Goal: Communication & Community: Answer question/provide support

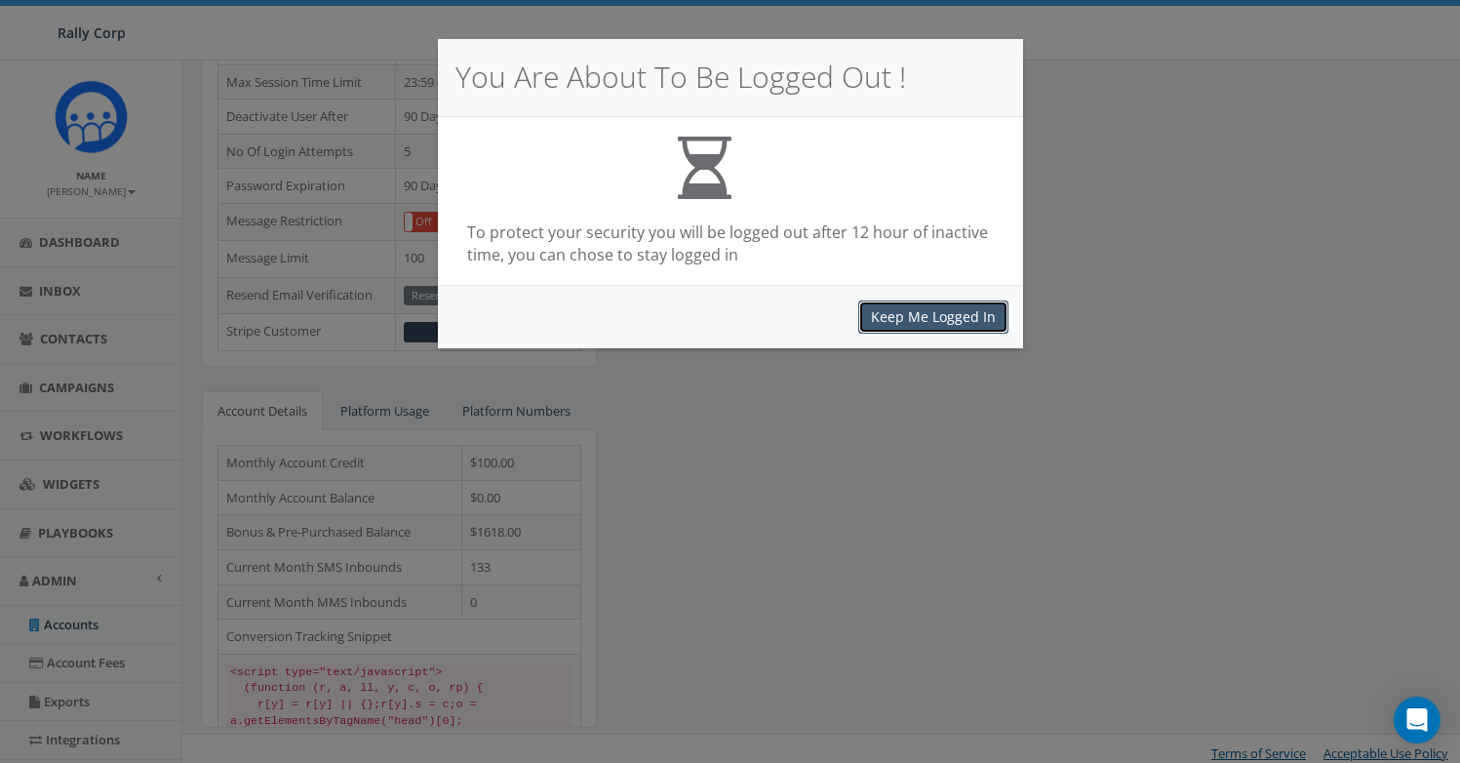
click at [961, 333] on button "Keep Me Logged In" at bounding box center [933, 316] width 150 height 33
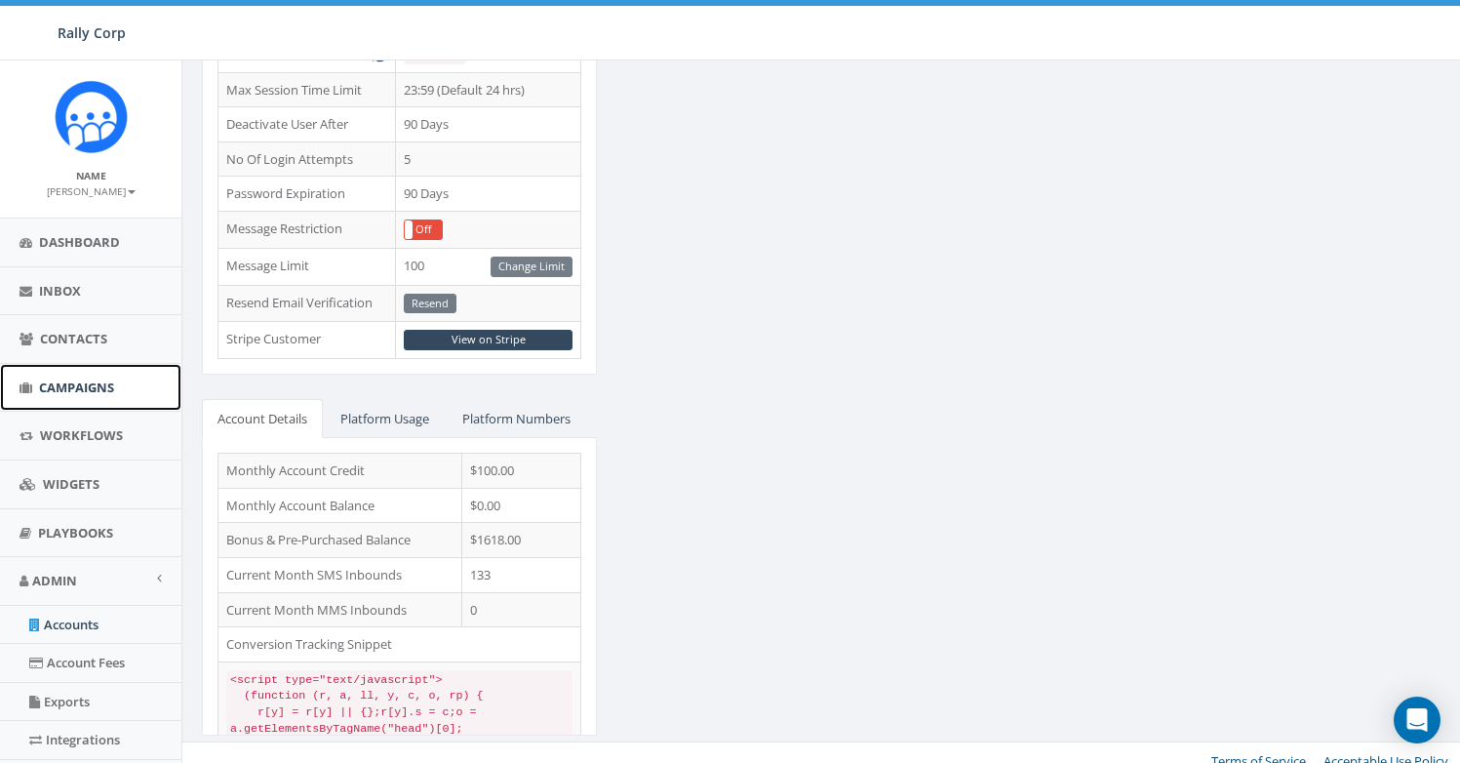
click at [74, 389] on span "Campaigns" at bounding box center [76, 387] width 75 height 18
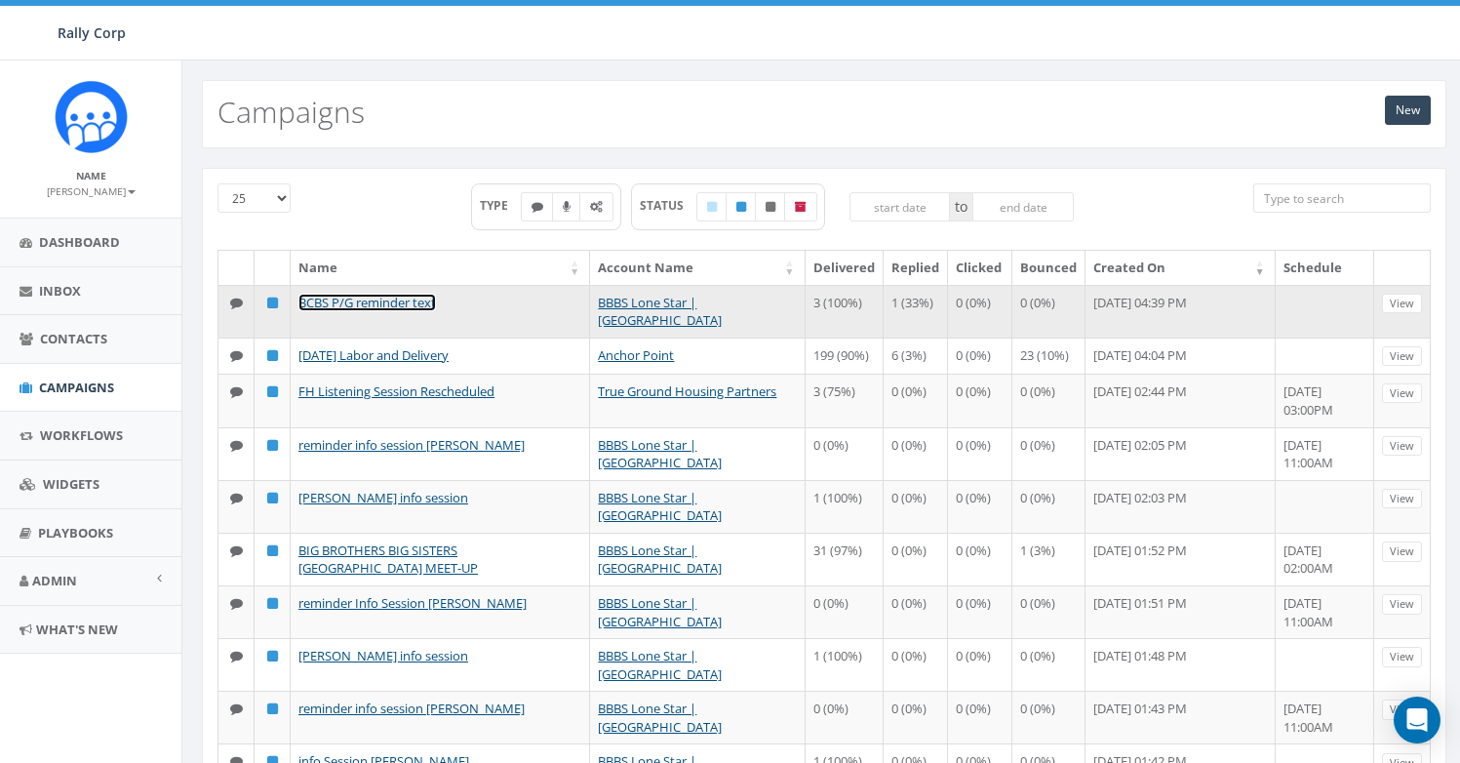
click at [400, 305] on link "BCBS P/G reminder text" at bounding box center [366, 303] width 137 height 18
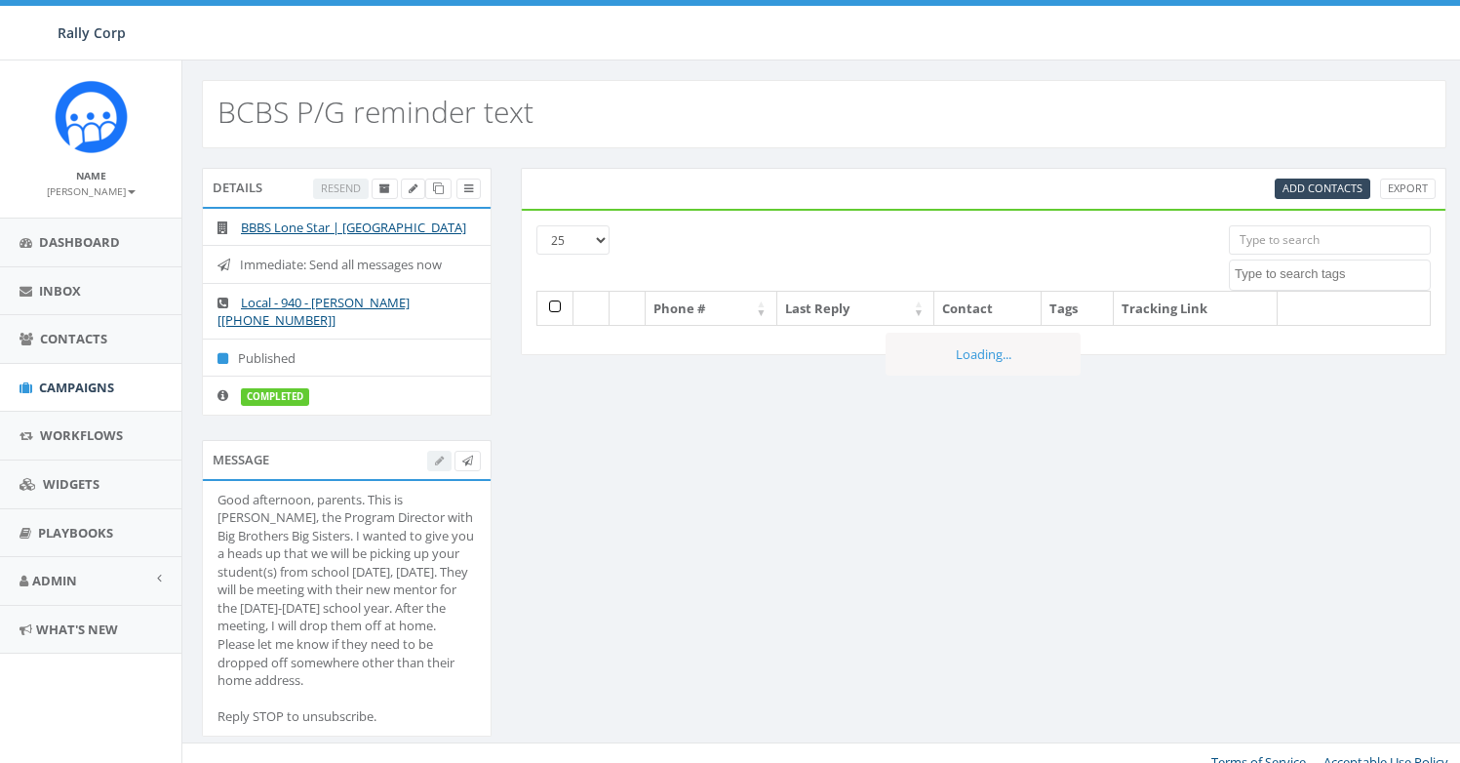
select select
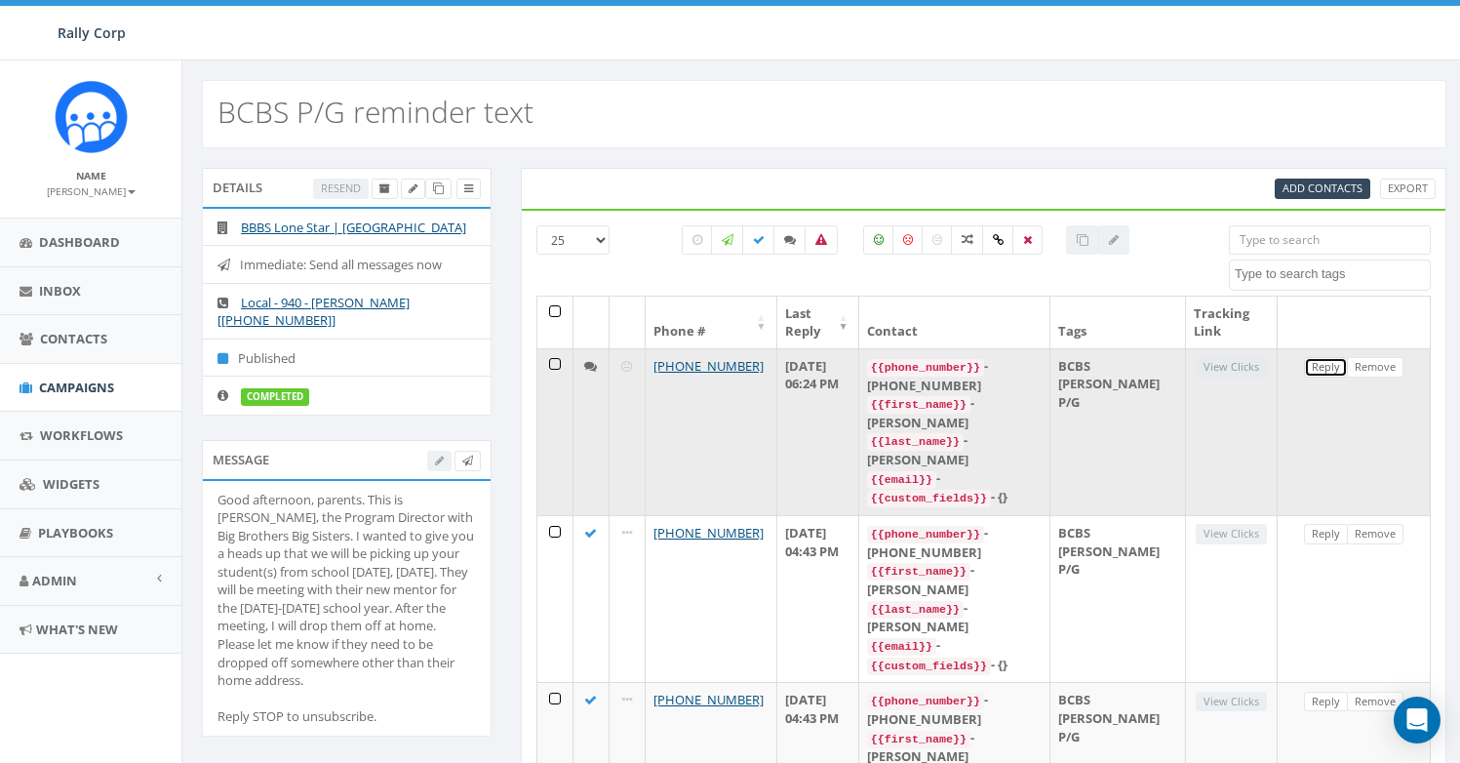
click at [1322, 368] on link "Reply" at bounding box center [1326, 367] width 44 height 20
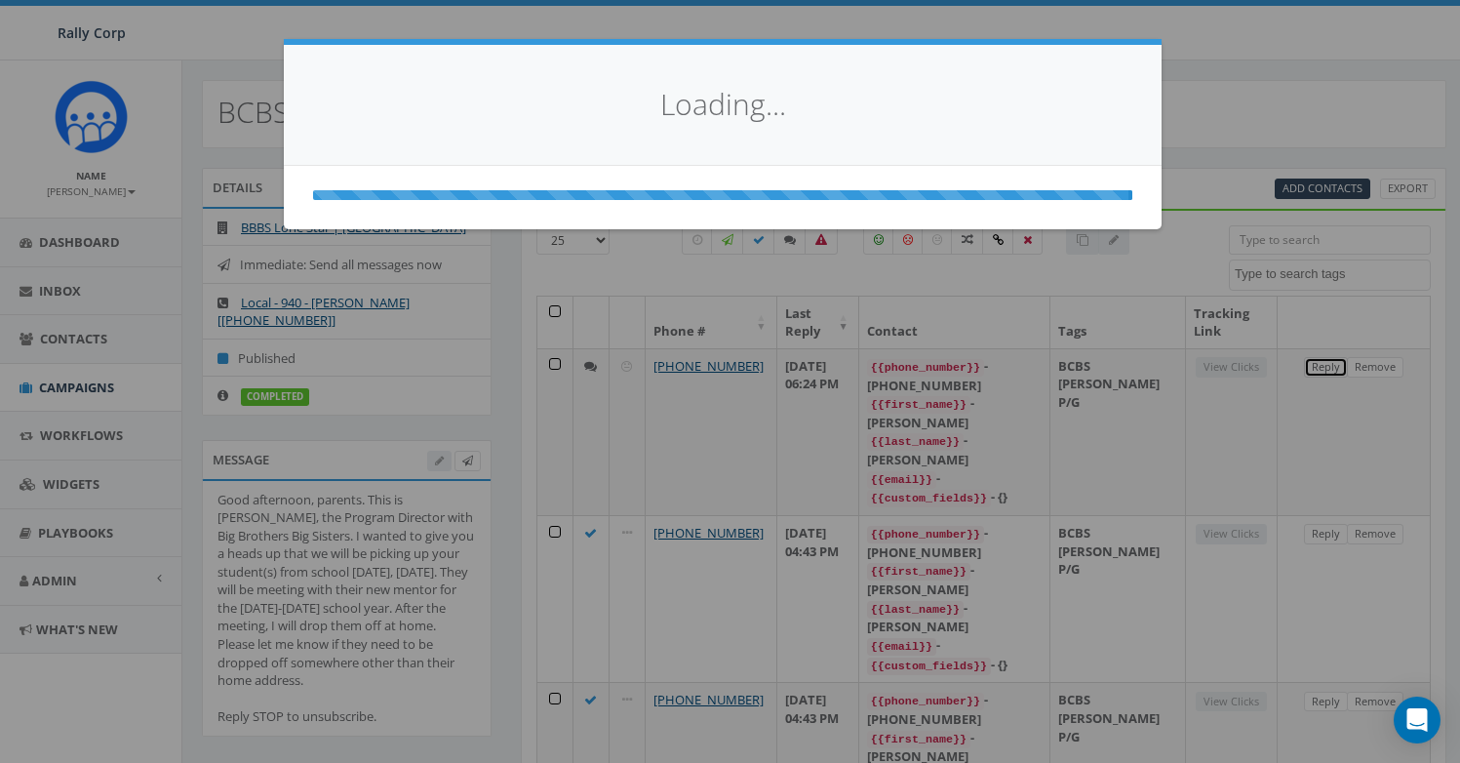
select select
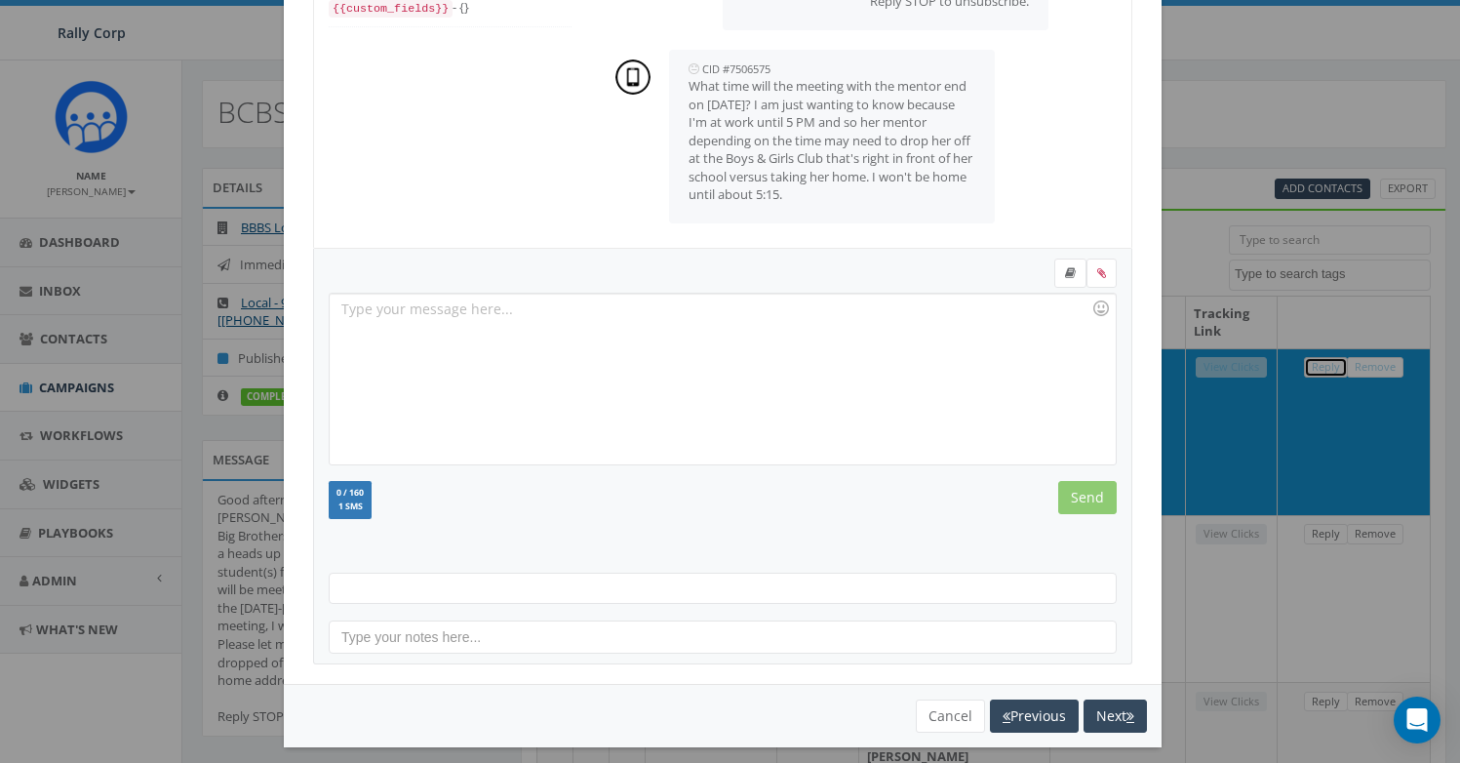
scroll to position [215, 0]
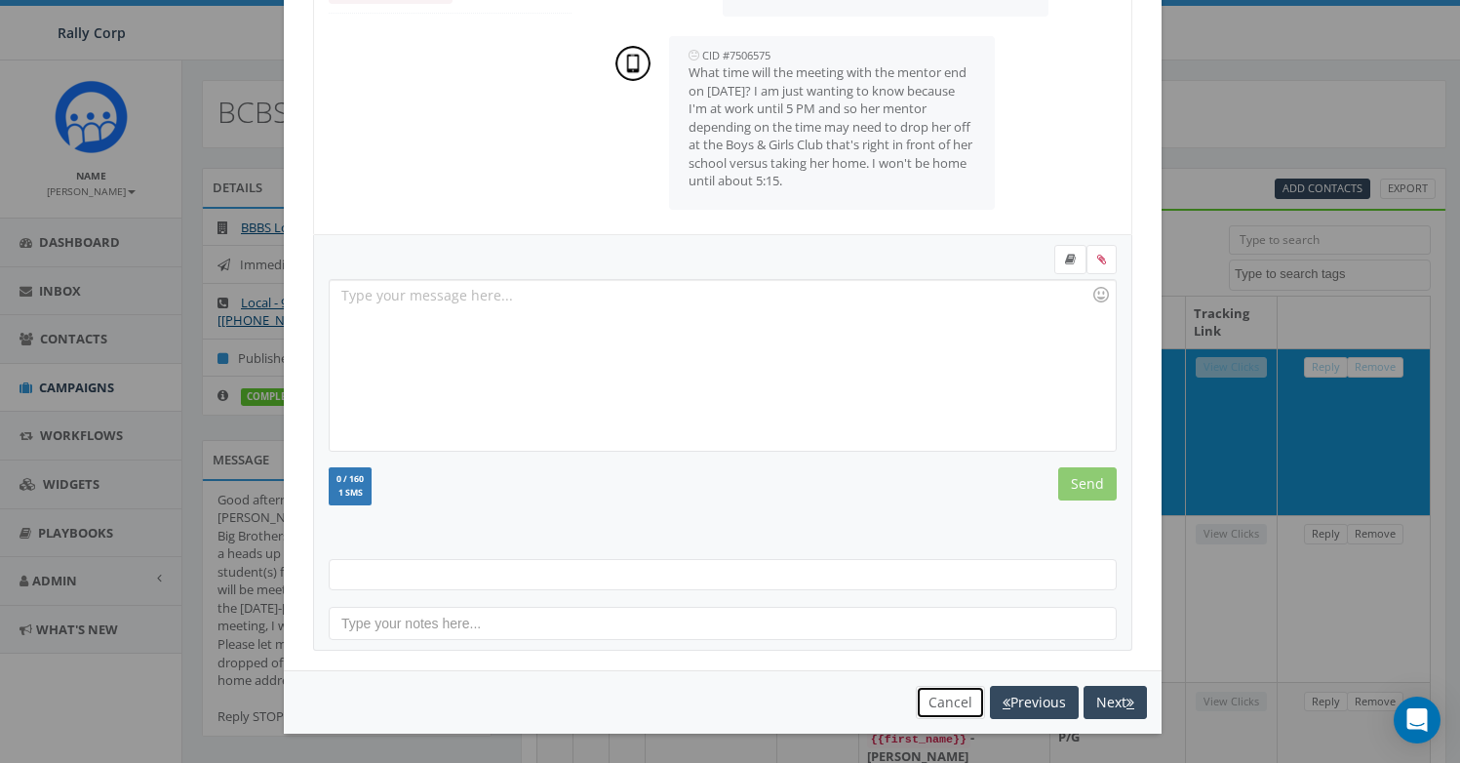
click at [916, 706] on button "Cancel" at bounding box center [950, 702] width 69 height 33
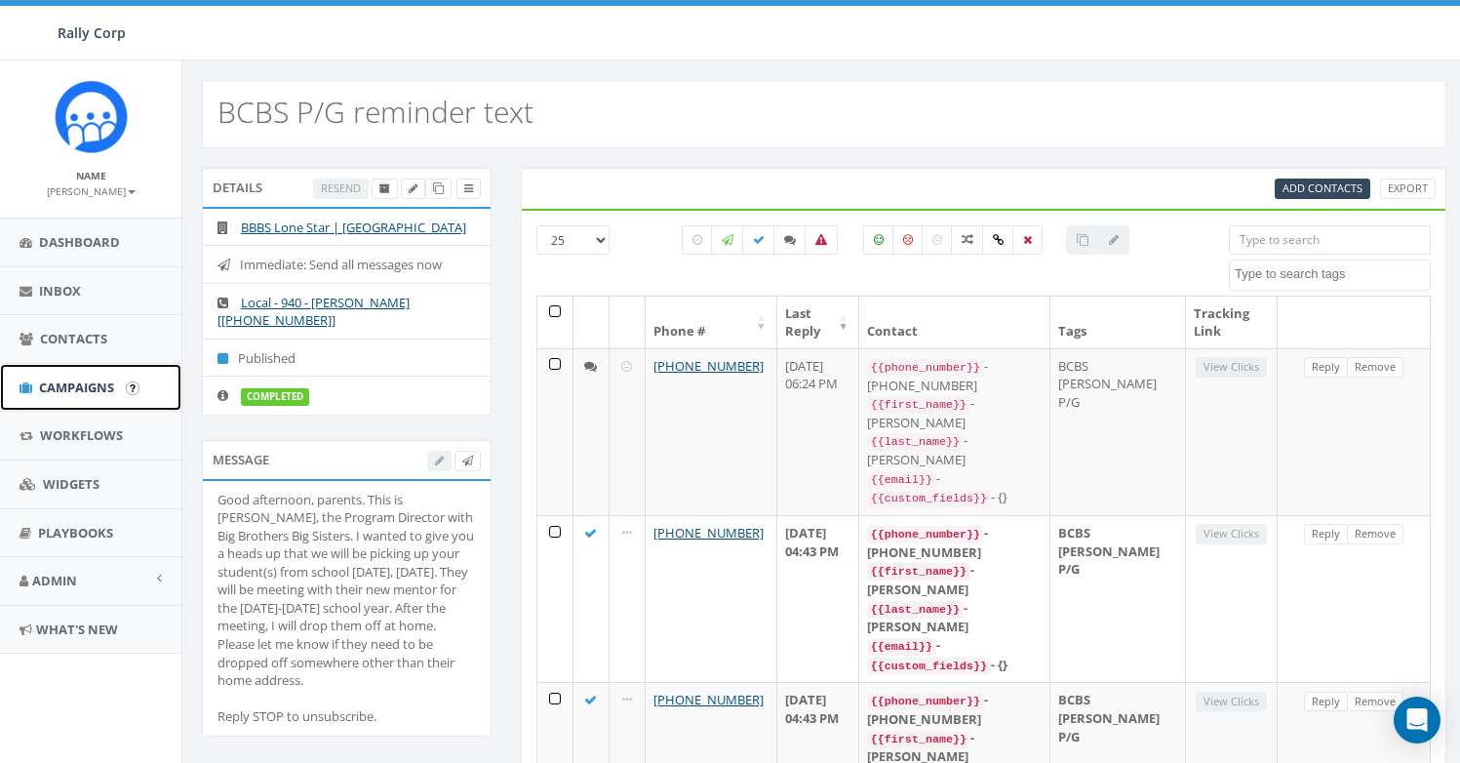
click at [90, 379] on span "Campaigns" at bounding box center [76, 387] width 75 height 18
